Goal: Task Accomplishment & Management: Manage account settings

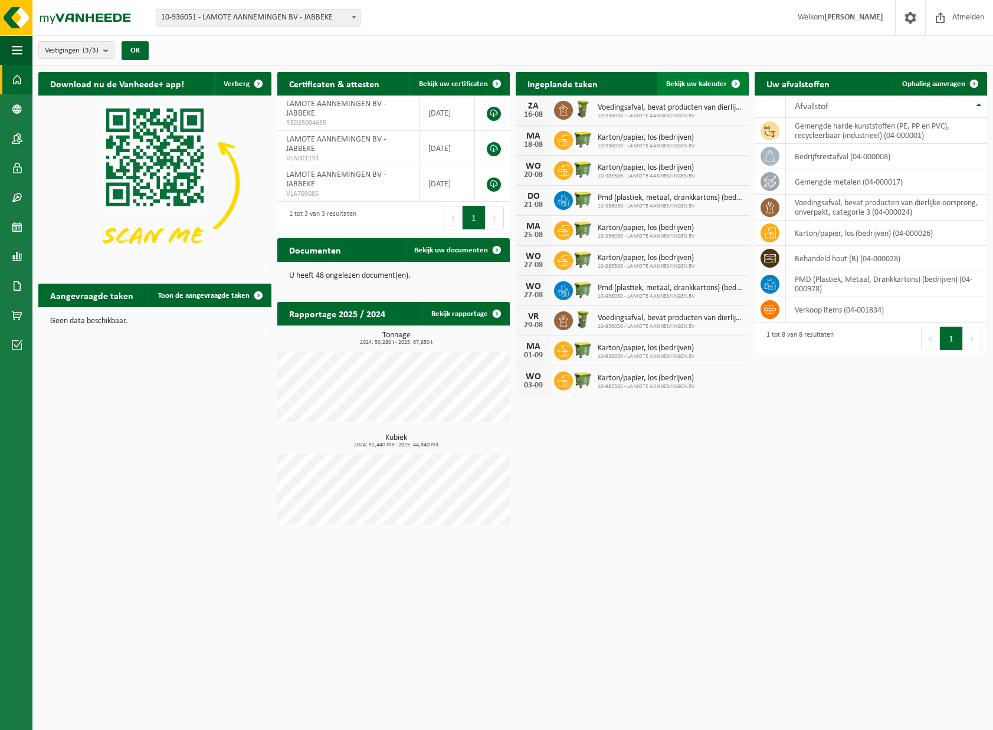
click at [724, 78] on span at bounding box center [736, 84] width 24 height 24
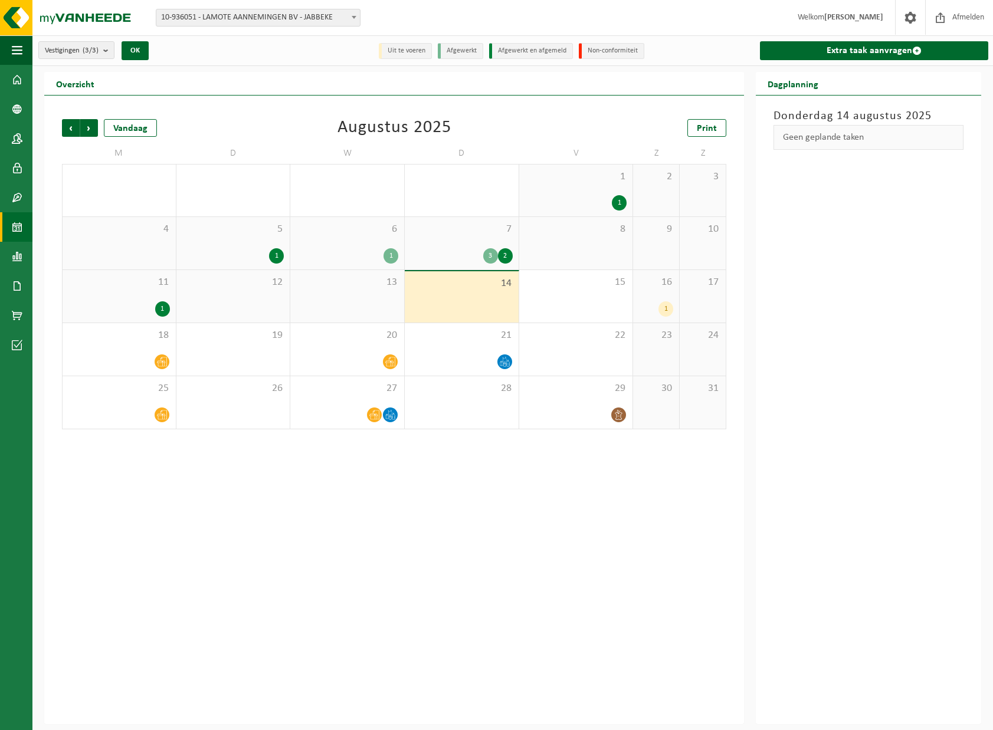
click at [390, 306] on div "13" at bounding box center [347, 296] width 114 height 52
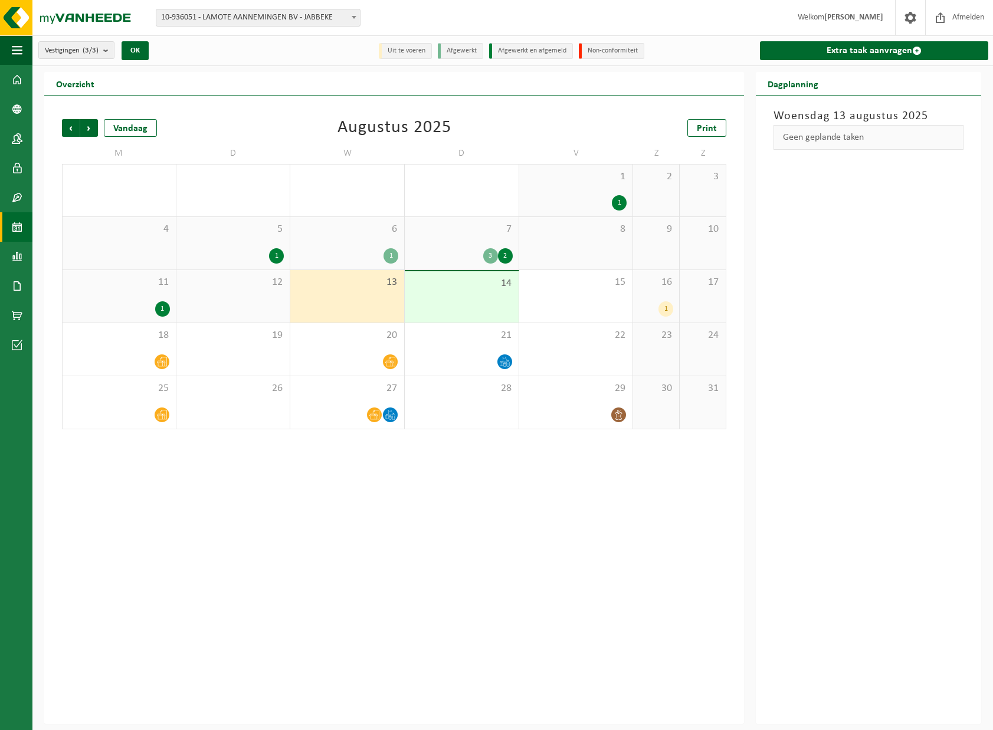
click at [454, 304] on div "14" at bounding box center [462, 296] width 114 height 51
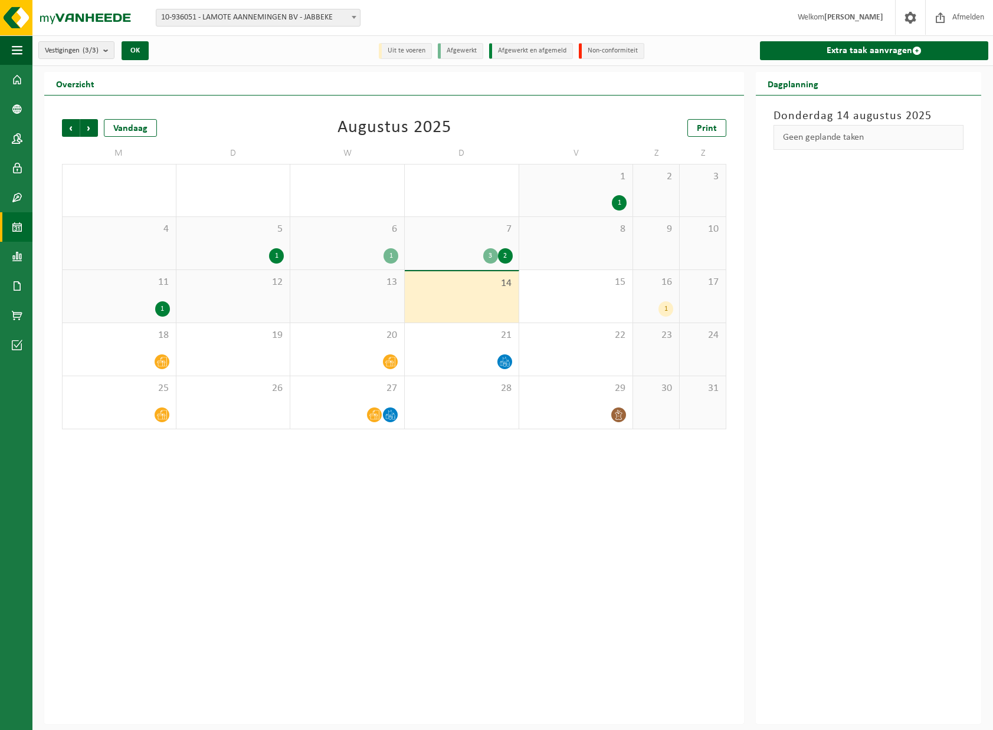
click at [651, 301] on div "1" at bounding box center [656, 308] width 34 height 15
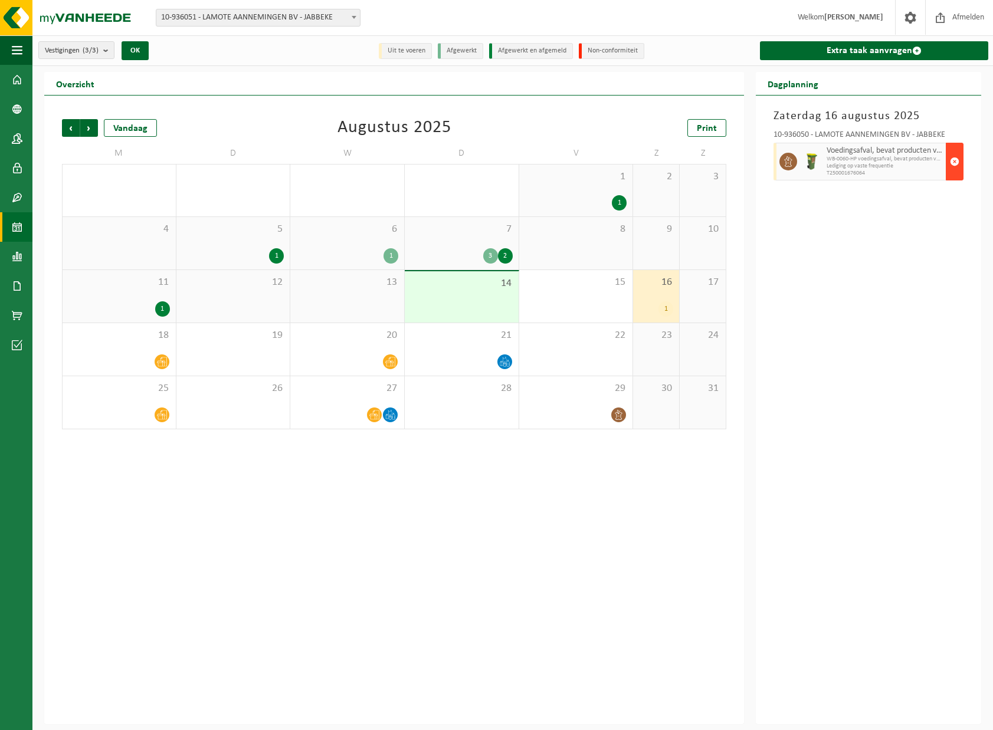
click at [955, 163] on span "button" at bounding box center [954, 162] width 9 height 24
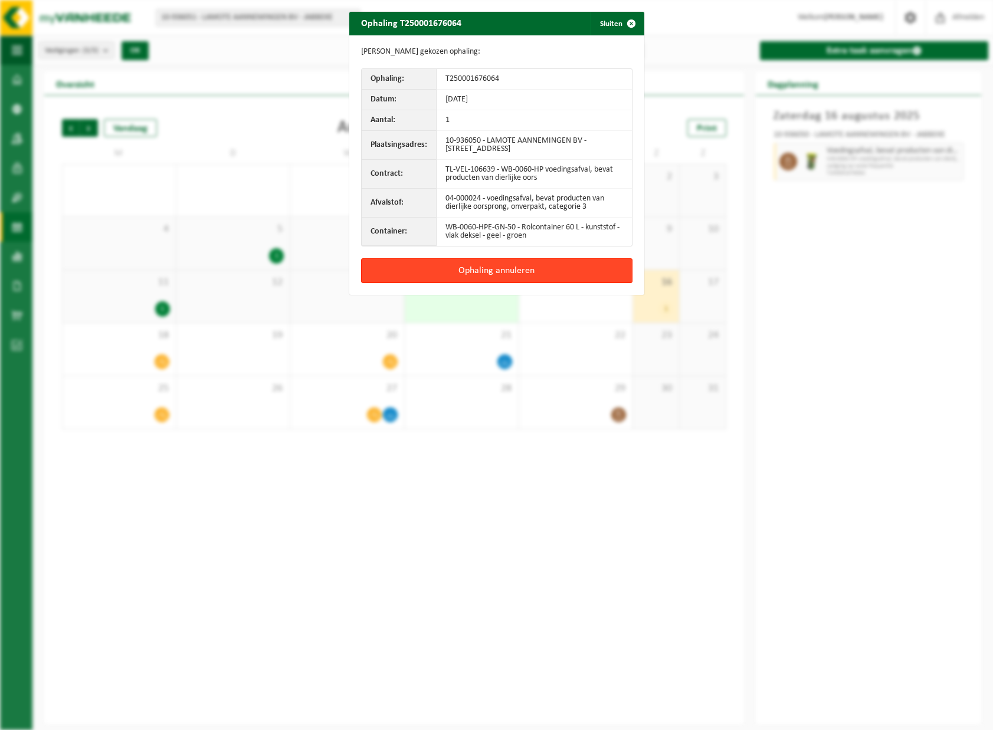
click at [480, 265] on button "Ophaling annuleren" at bounding box center [496, 270] width 271 height 25
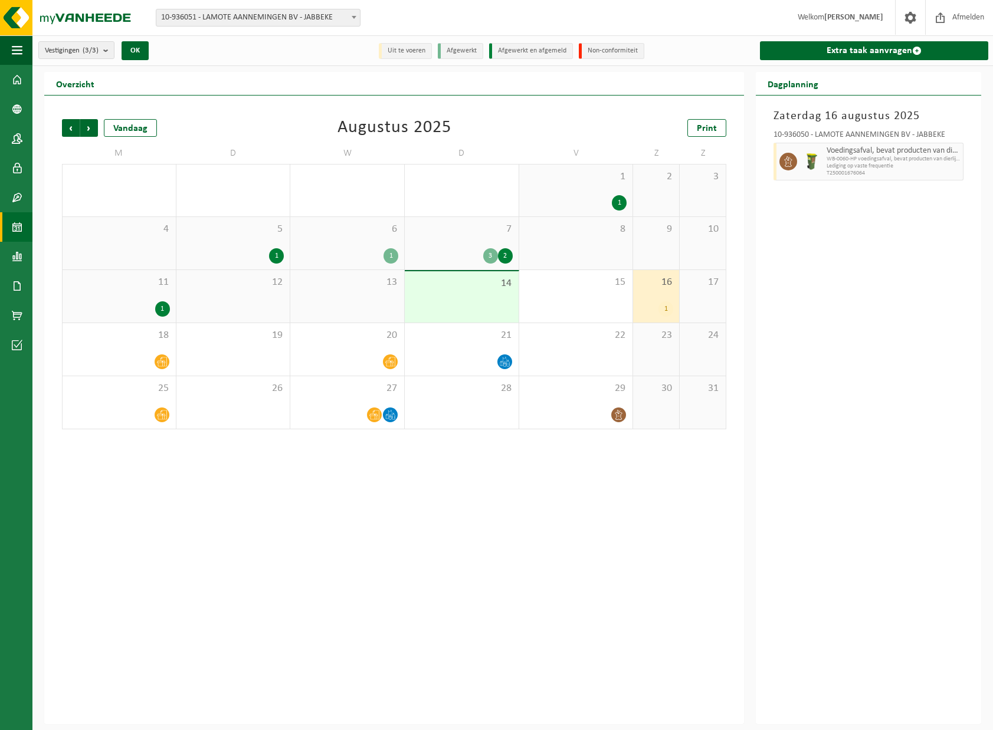
click at [870, 323] on div "Zaterdag 16 augustus 2025 10-936050 - LAMOTE AANNEMINGEN BV - JABBEKE Voedingsa…" at bounding box center [868, 410] width 225 height 629
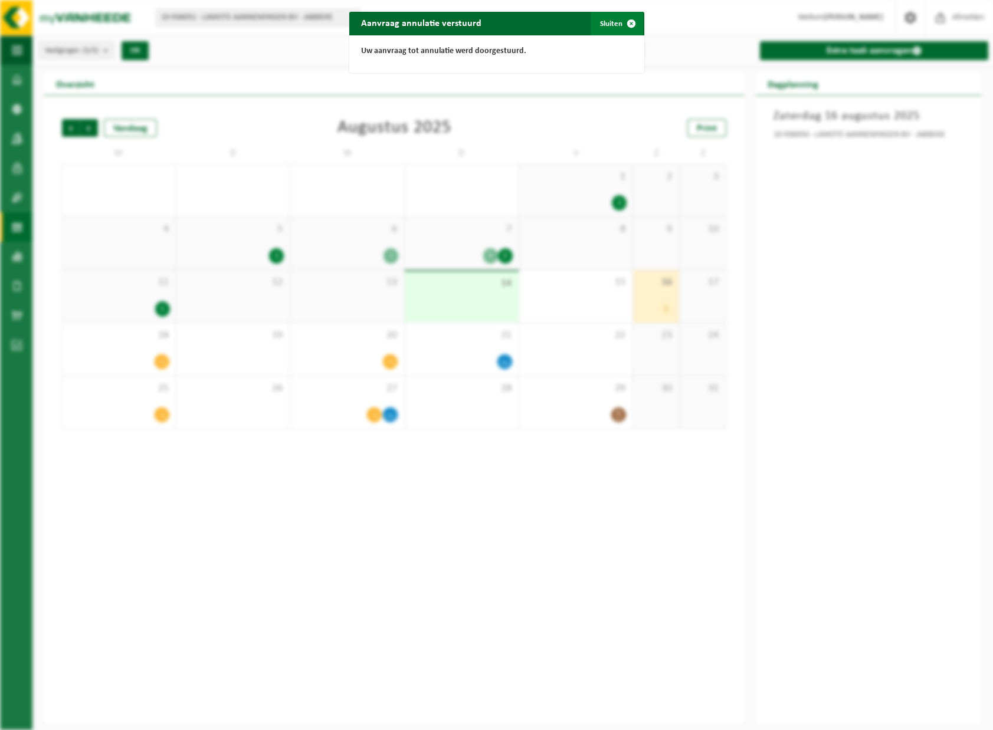
click at [619, 27] on span "button" at bounding box center [631, 24] width 24 height 24
